Goal: Task Accomplishment & Management: Use online tool/utility

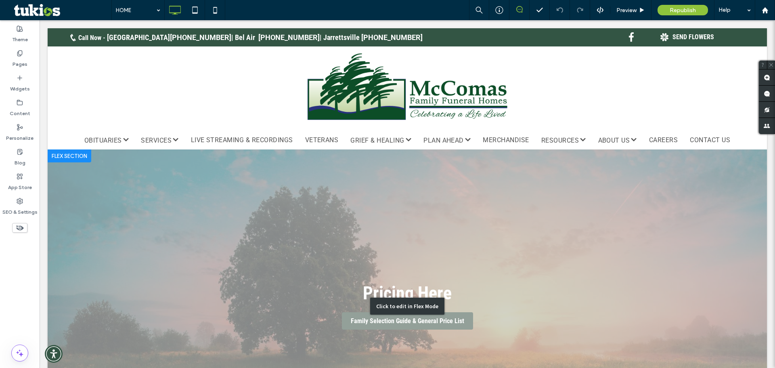
scroll to position [81, 0]
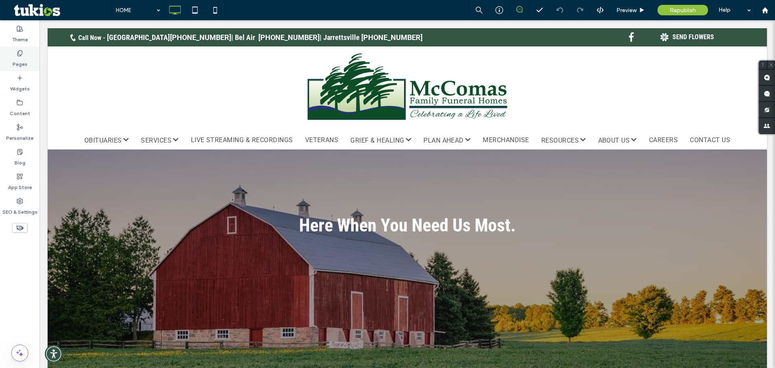
click at [21, 57] on label "Pages" at bounding box center [20, 61] width 15 height 11
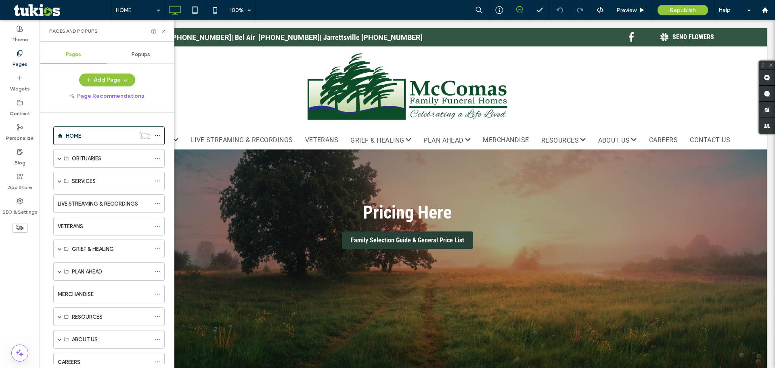
click at [146, 53] on span "Popups" at bounding box center [141, 54] width 19 height 6
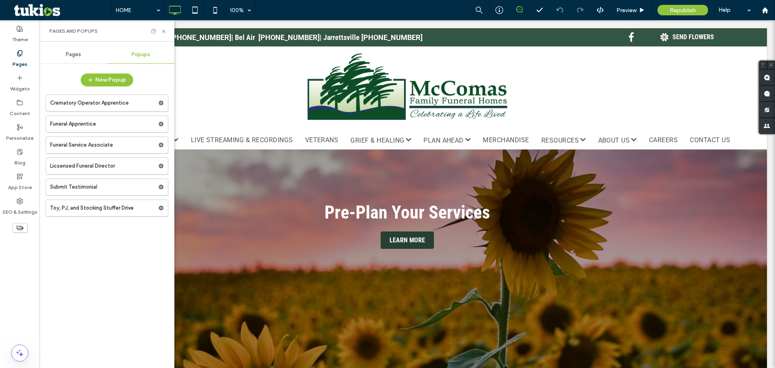
click at [67, 62] on div "Pages" at bounding box center [73, 55] width 67 height 18
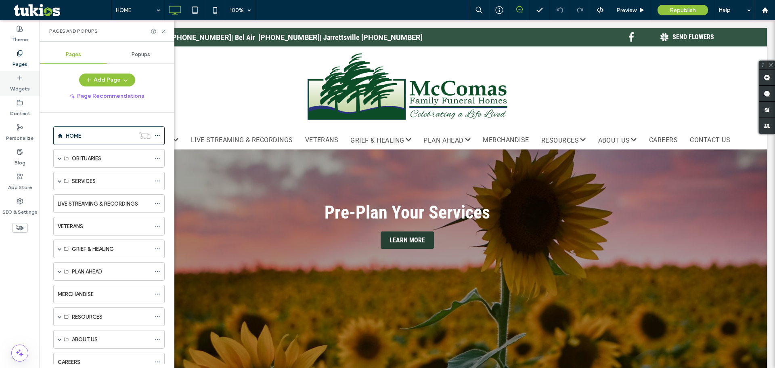
click at [7, 88] on div "Widgets" at bounding box center [20, 83] width 40 height 25
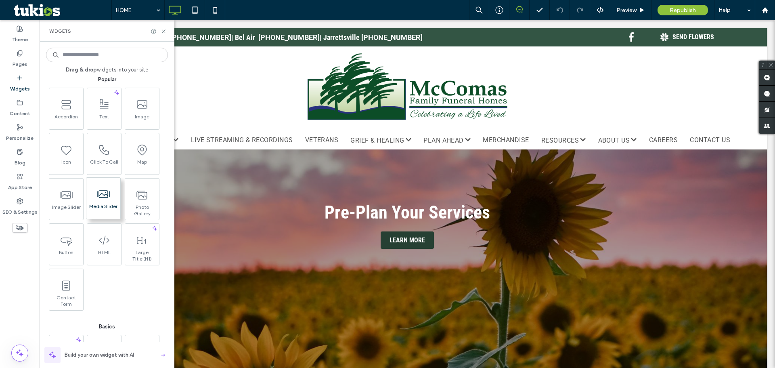
scroll to position [0, 0]
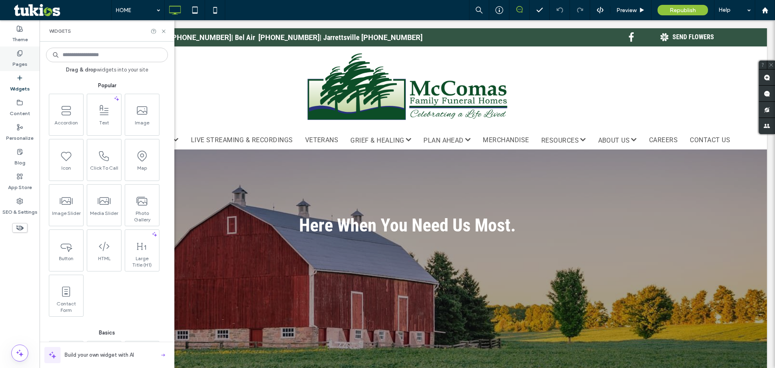
click at [21, 57] on label "Pages" at bounding box center [20, 61] width 15 height 11
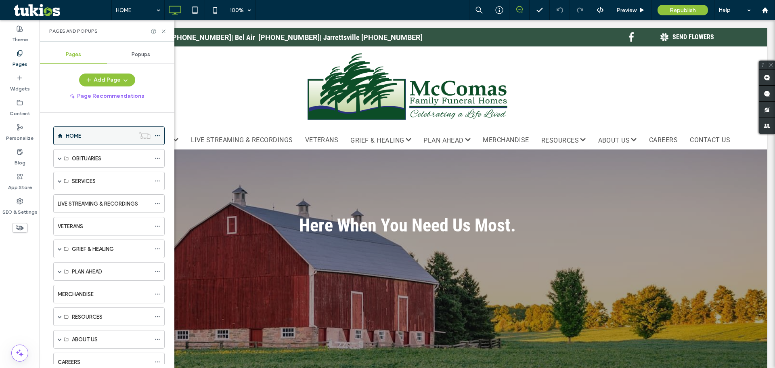
click at [159, 136] on use at bounding box center [157, 135] width 4 height 1
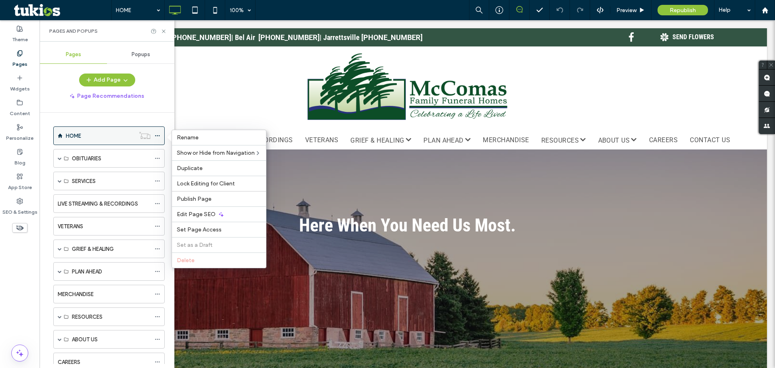
click at [159, 136] on use at bounding box center [157, 135] width 4 height 1
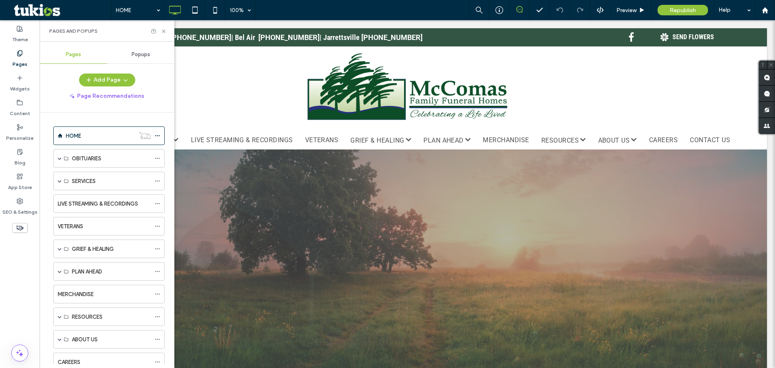
click at [110, 138] on div "HOME" at bounding box center [100, 136] width 69 height 8
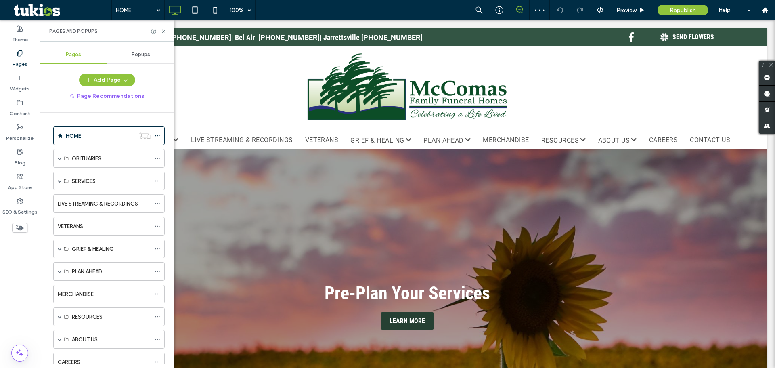
scroll to position [40, 0]
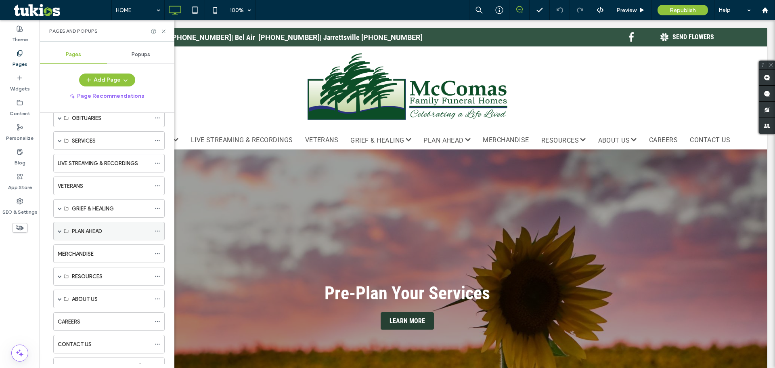
click at [60, 231] on span at bounding box center [60, 231] width 4 height 4
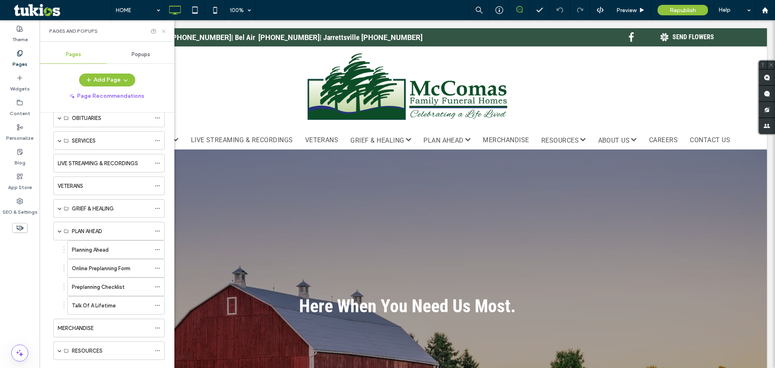
click at [161, 29] on icon at bounding box center [164, 31] width 6 height 6
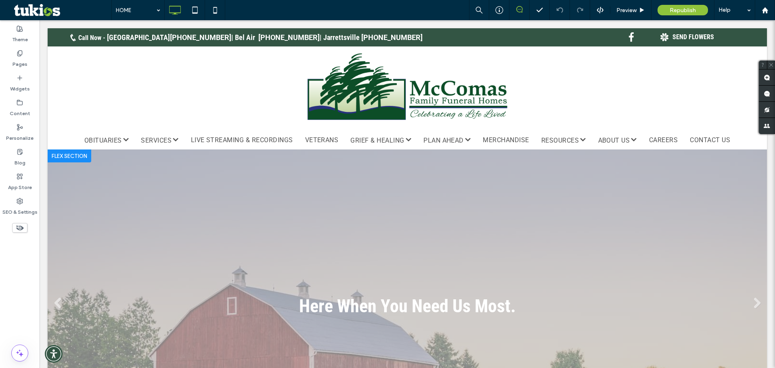
click at [180, 219] on div "Click to edit in Flex Mode" at bounding box center [407, 305] width 719 height 313
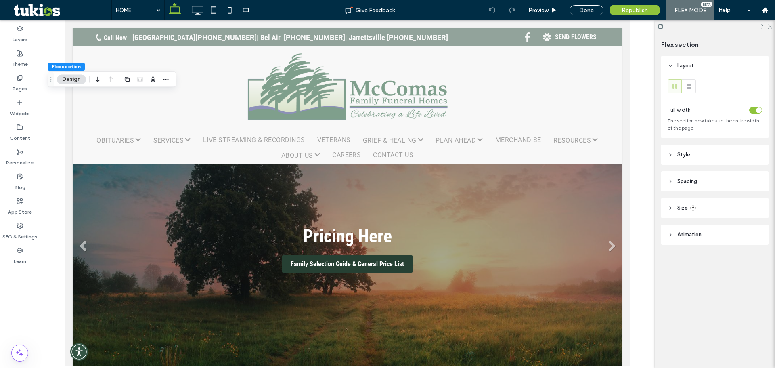
scroll to position [0, 0]
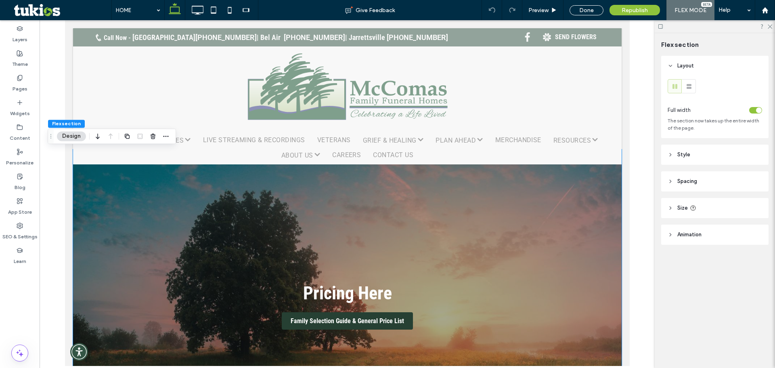
click at [55, 257] on div at bounding box center [347, 192] width 615 height 345
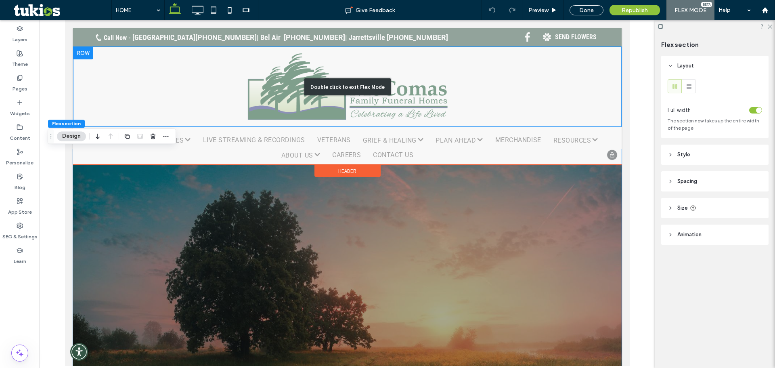
click at [165, 80] on div "Double click to exit Flex Mode" at bounding box center [347, 86] width 548 height 80
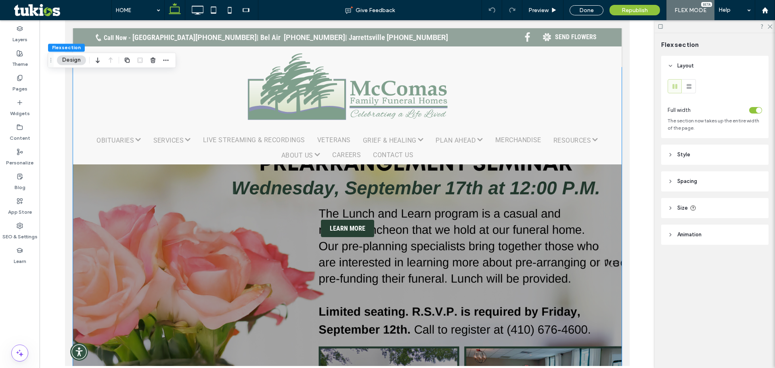
scroll to position [81, 0]
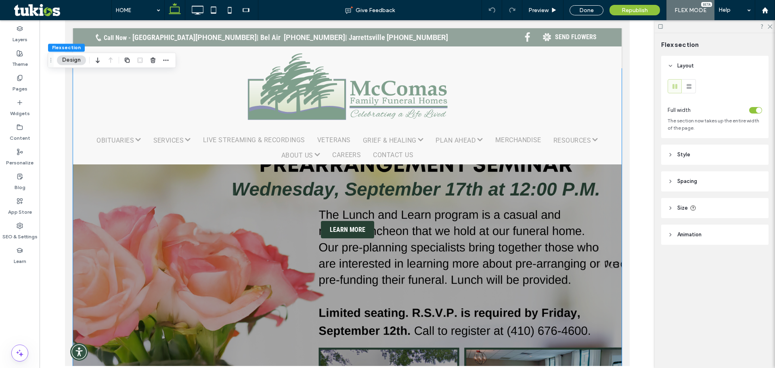
click at [772, 29] on div at bounding box center [714, 26] width 120 height 13
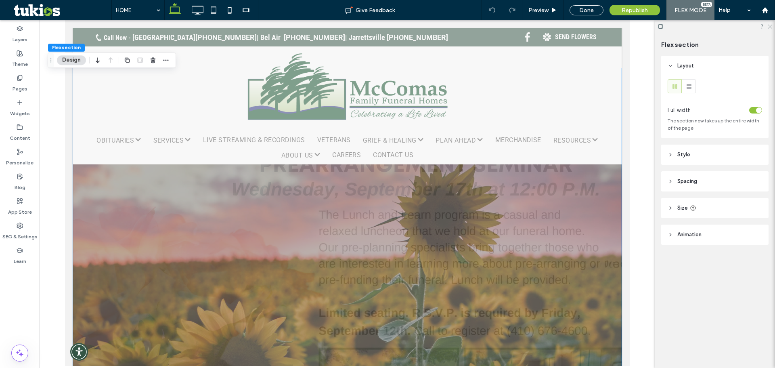
click at [771, 24] on icon at bounding box center [769, 25] width 5 height 5
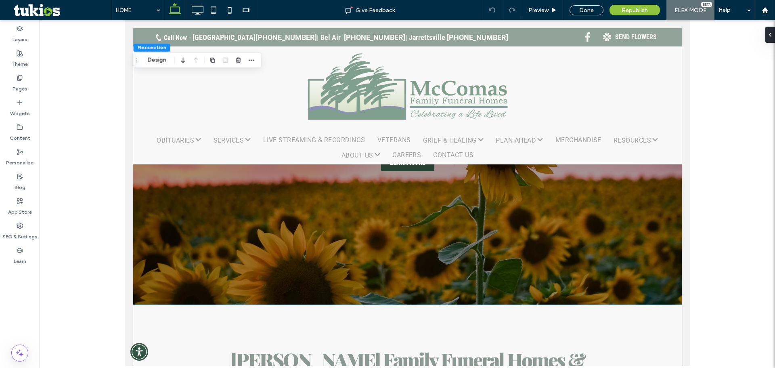
scroll to position [121, 0]
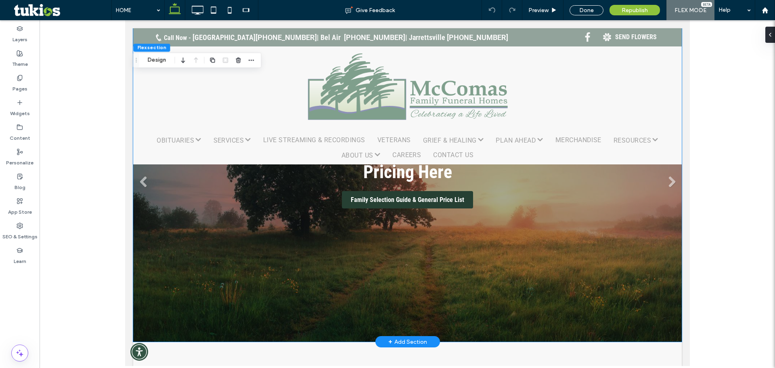
click at [517, 279] on link at bounding box center [407, 184] width 548 height 313
click at [665, 178] on link "Next" at bounding box center [671, 182] width 12 height 12
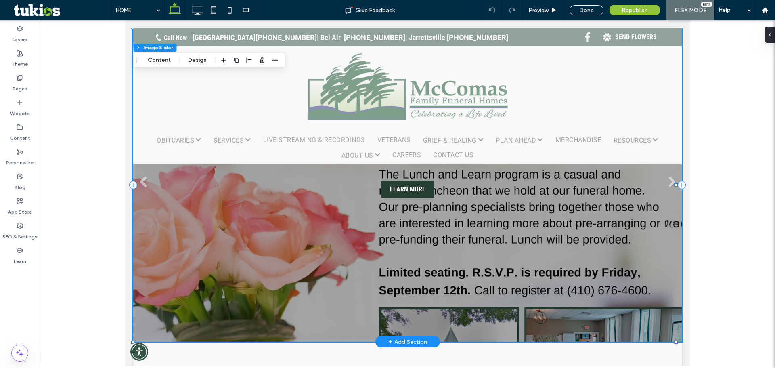
click at [455, 249] on link at bounding box center [407, 184] width 548 height 313
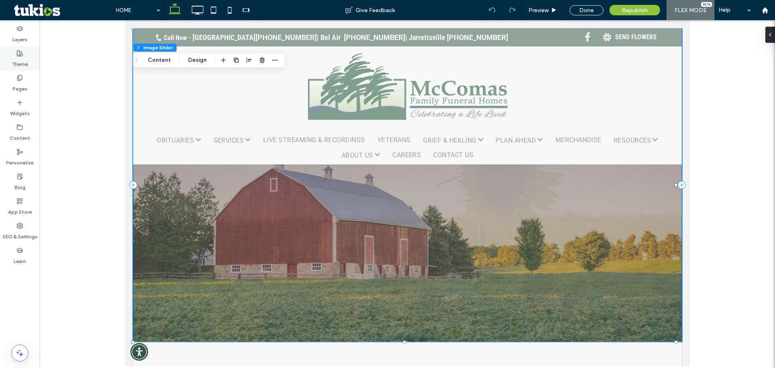
click at [23, 59] on label "Theme" at bounding box center [20, 61] width 16 height 11
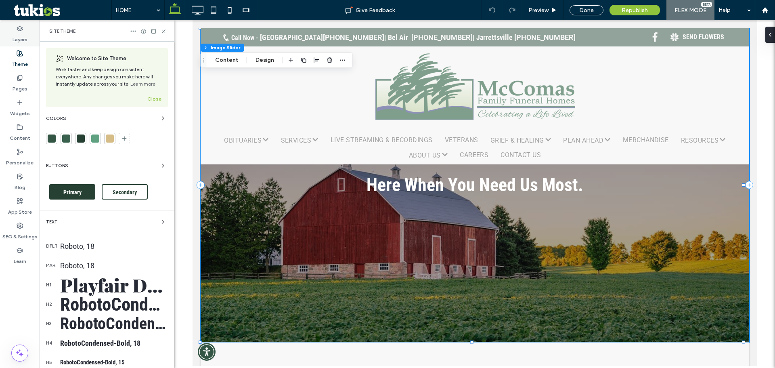
click at [17, 28] on use at bounding box center [19, 28] width 5 height 4
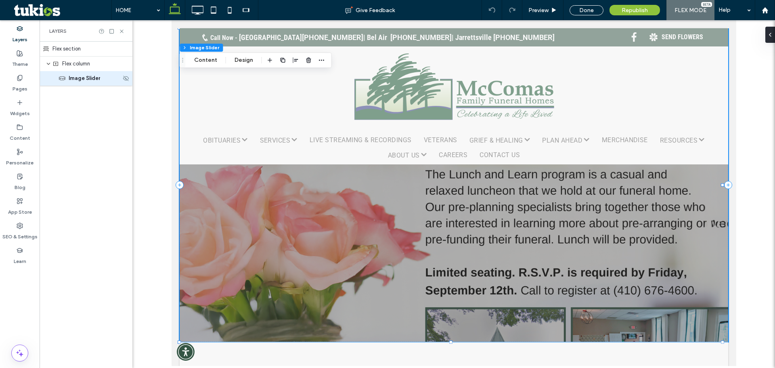
click at [67, 81] on div "Image Slider" at bounding box center [90, 78] width 62 height 8
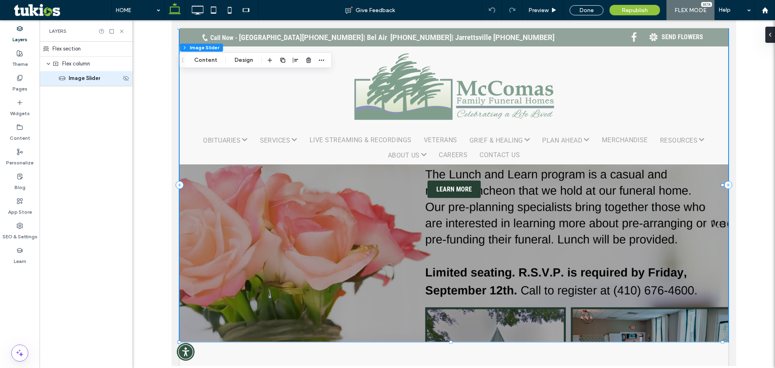
click at [67, 81] on div "Image Slider" at bounding box center [90, 78] width 62 height 8
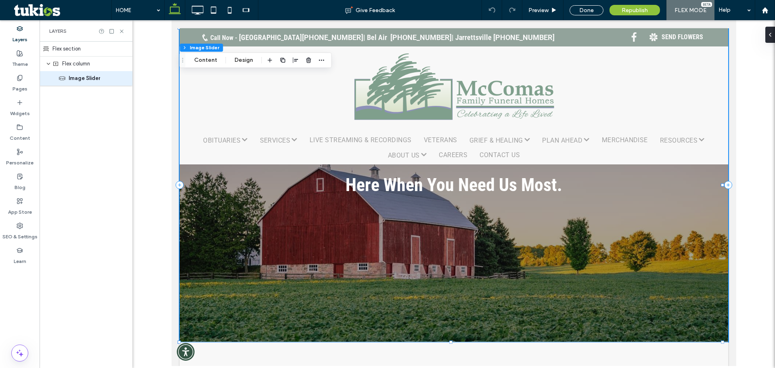
click at [76, 169] on div "Flex section Flex column Image Slider" at bounding box center [86, 205] width 93 height 326
click at [17, 132] on label "Content" at bounding box center [20, 135] width 21 height 11
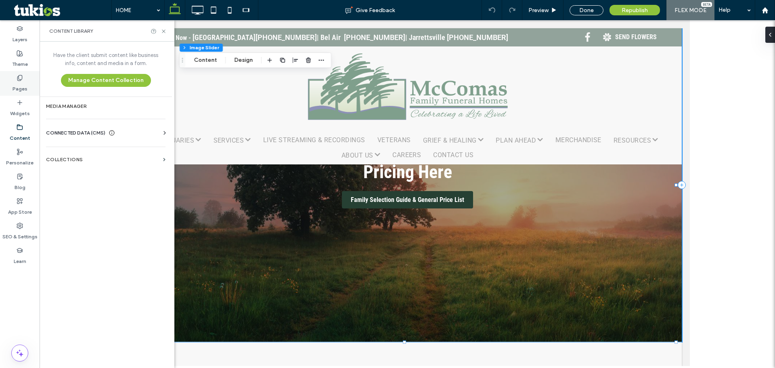
click at [26, 81] on div "Pages" at bounding box center [20, 83] width 40 height 25
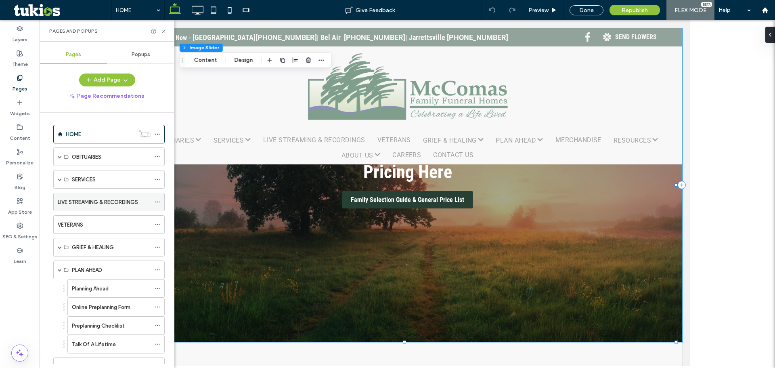
scroll to position [0, 0]
click at [122, 132] on div "HOME" at bounding box center [100, 136] width 69 height 8
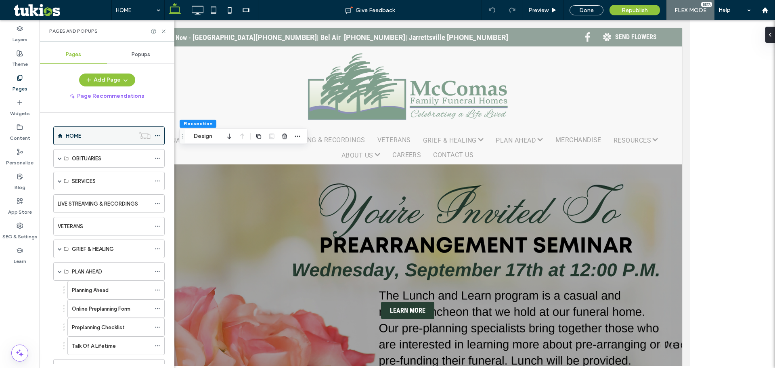
click at [157, 132] on span at bounding box center [158, 136] width 6 height 12
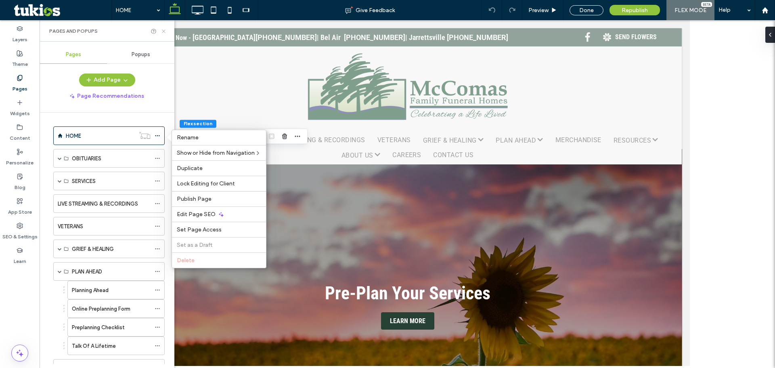
click at [164, 33] on icon at bounding box center [164, 31] width 6 height 6
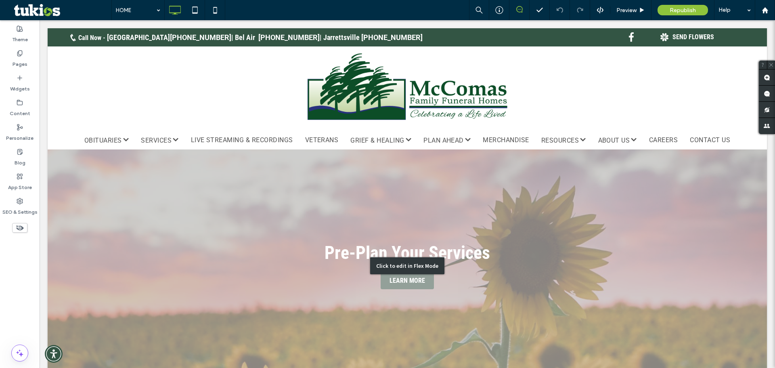
click at [408, 265] on div "Click to edit in Flex Mode" at bounding box center [407, 265] width 74 height 17
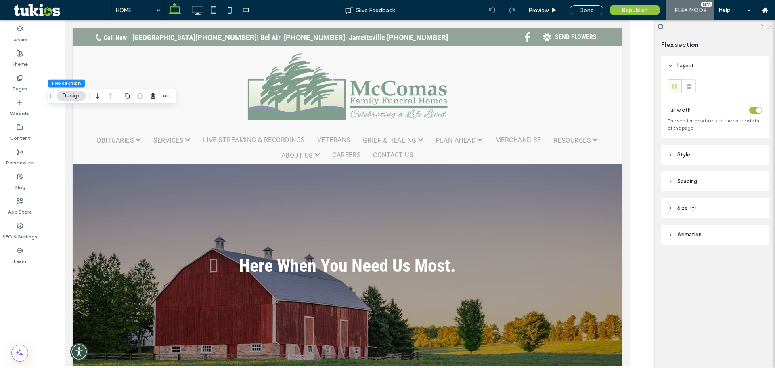
click at [770, 28] on icon at bounding box center [769, 25] width 5 height 5
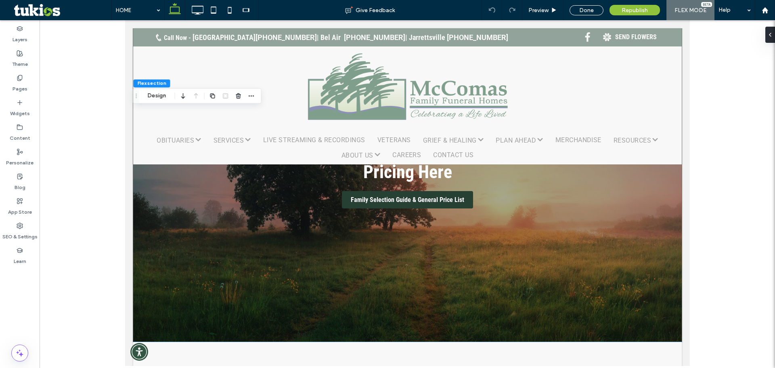
scroll to position [40, 0]
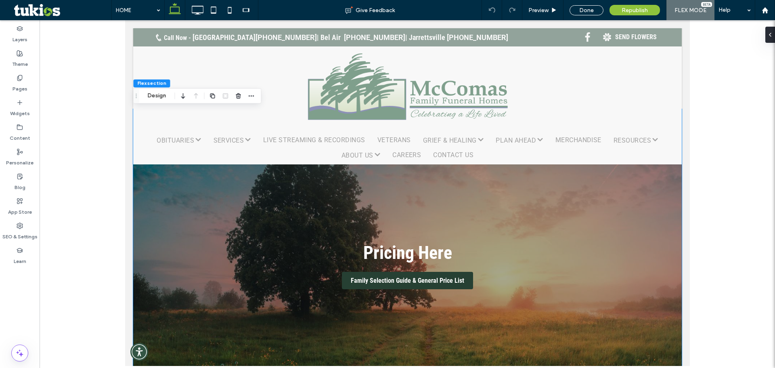
click at [684, 14] on div "FLEX MODE" at bounding box center [690, 10] width 48 height 20
click at [211, 273] on link at bounding box center [407, 265] width 548 height 313
click at [211, 273] on ul "Pre-Plan Your Services Write your caption here LEARN MORE Here When You Need Us…" at bounding box center [407, 265] width 548 height 313
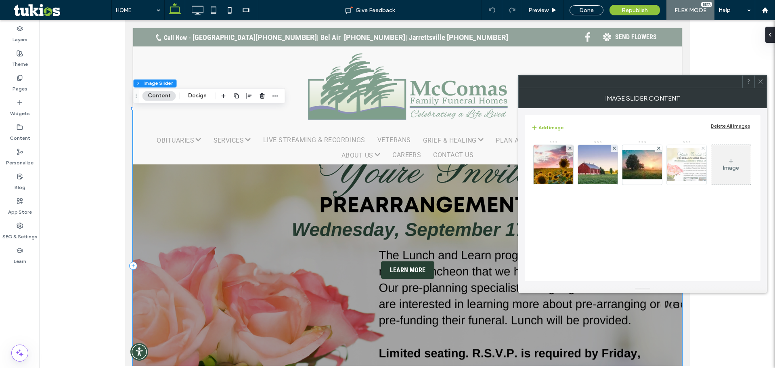
click at [702, 148] on use at bounding box center [702, 147] width 3 height 3
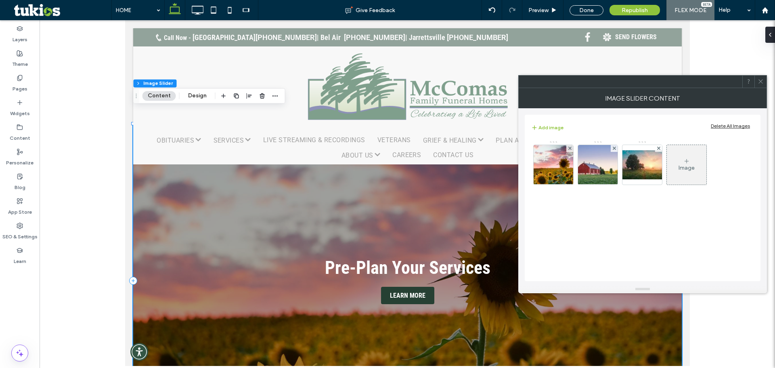
click at [762, 82] on icon at bounding box center [760, 81] width 6 height 6
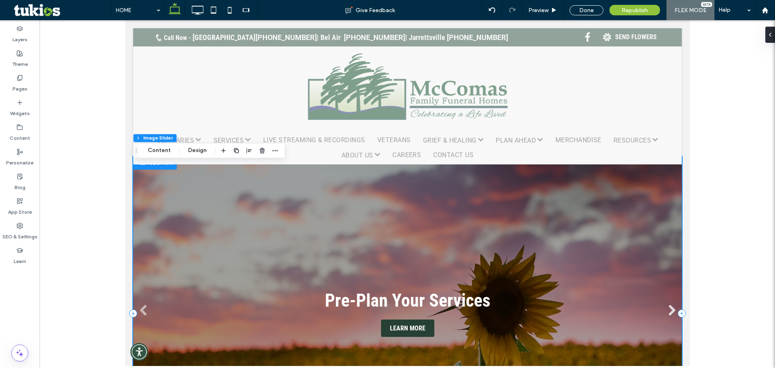
scroll to position [0, 0]
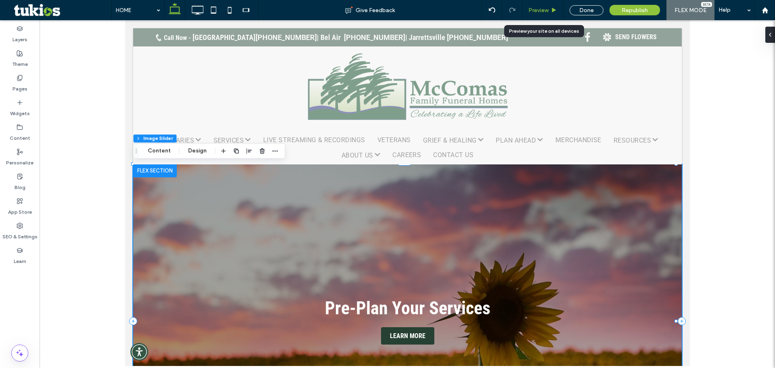
click at [535, 8] on span "Preview" at bounding box center [538, 10] width 20 height 7
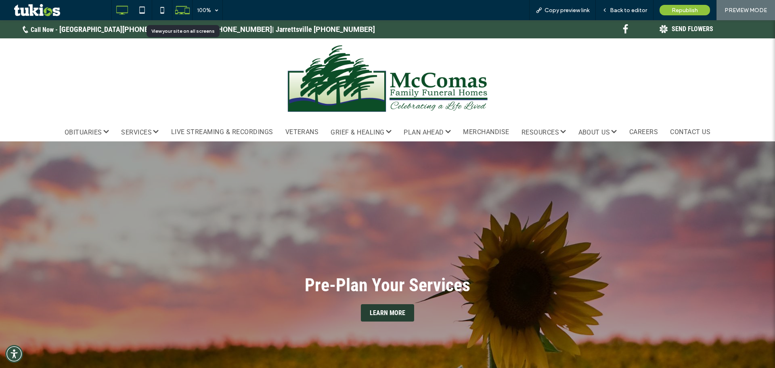
click at [178, 6] on icon at bounding box center [182, 9] width 15 height 15
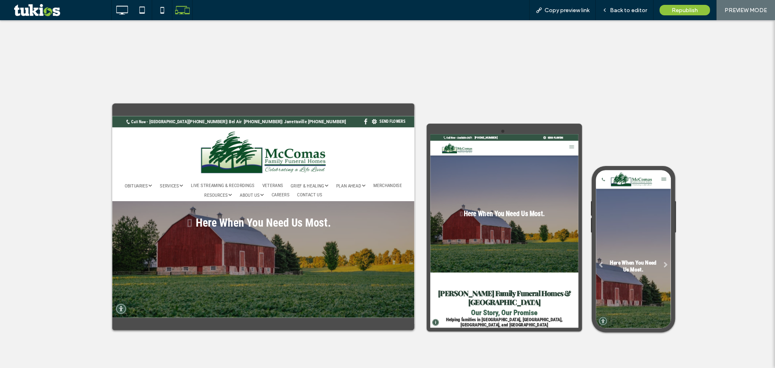
scroll to position [40, 0]
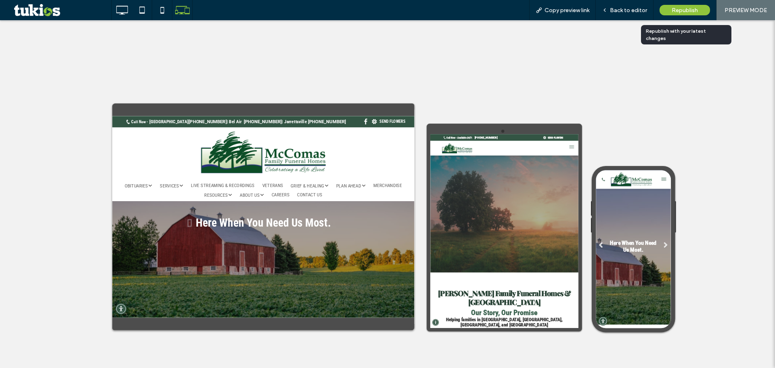
click at [676, 8] on span "Republish" at bounding box center [684, 10] width 26 height 7
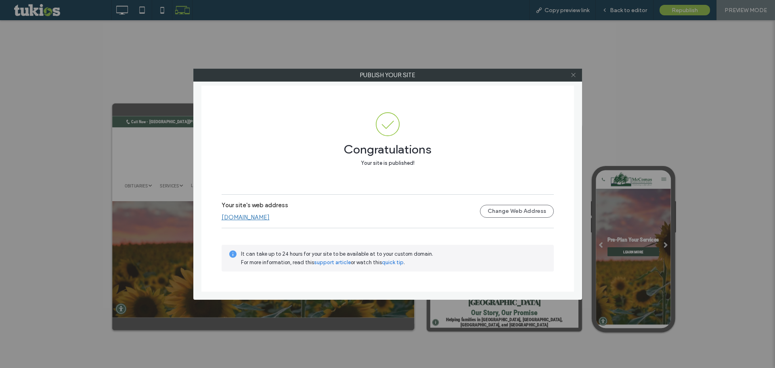
click at [574, 77] on icon at bounding box center [573, 75] width 6 height 6
